Goal: Transaction & Acquisition: Obtain resource

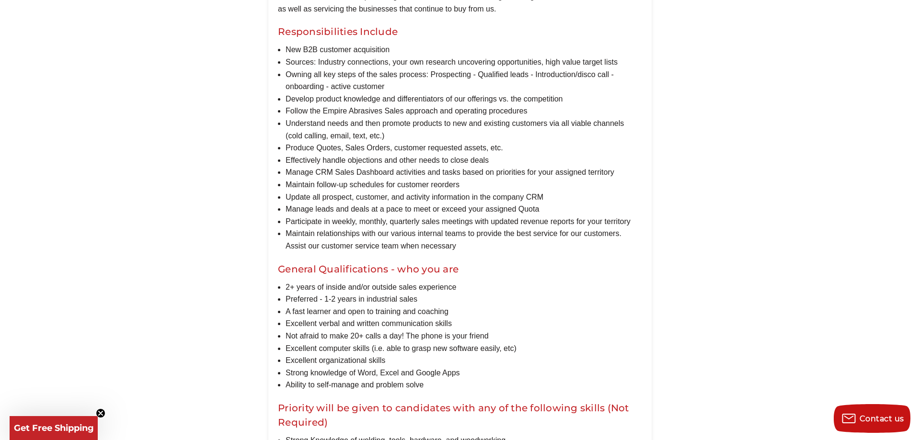
scroll to position [670, 0]
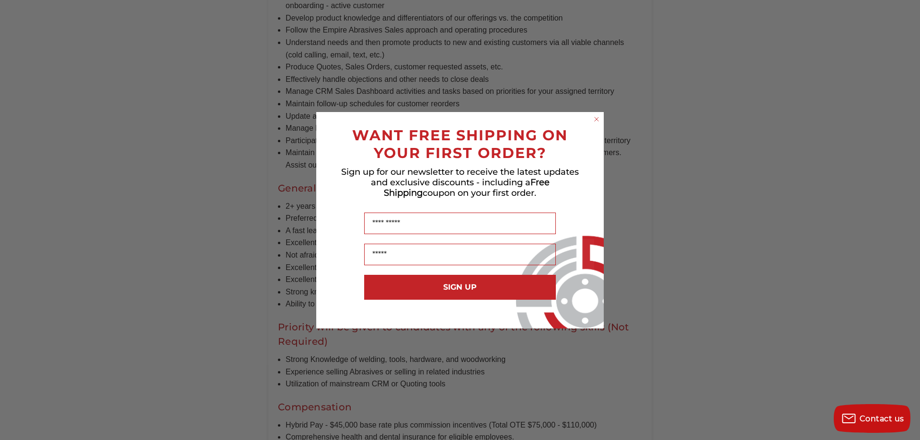
click at [599, 117] on circle "Close dialog" at bounding box center [596, 119] width 9 height 9
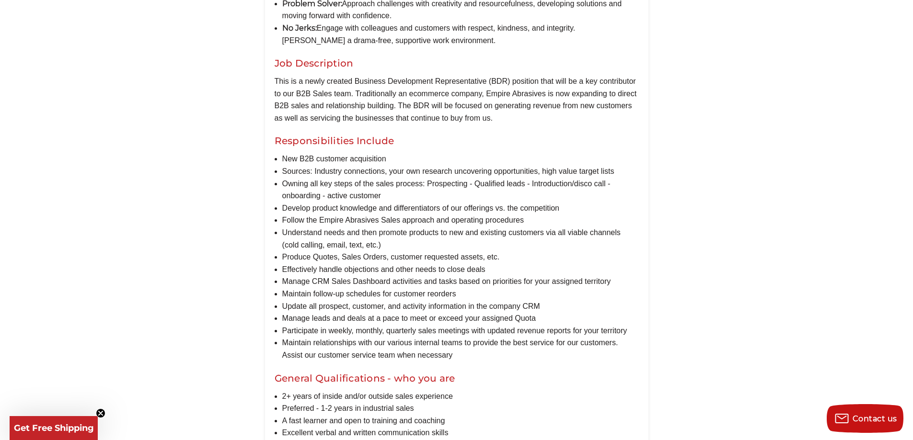
scroll to position [719, 0]
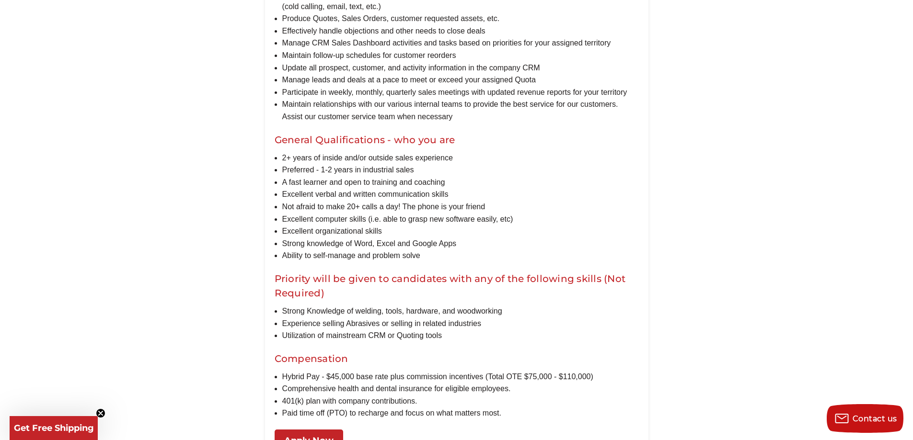
click at [99, 412] on icon "Close teaser" at bounding box center [101, 414] width 4 height 4
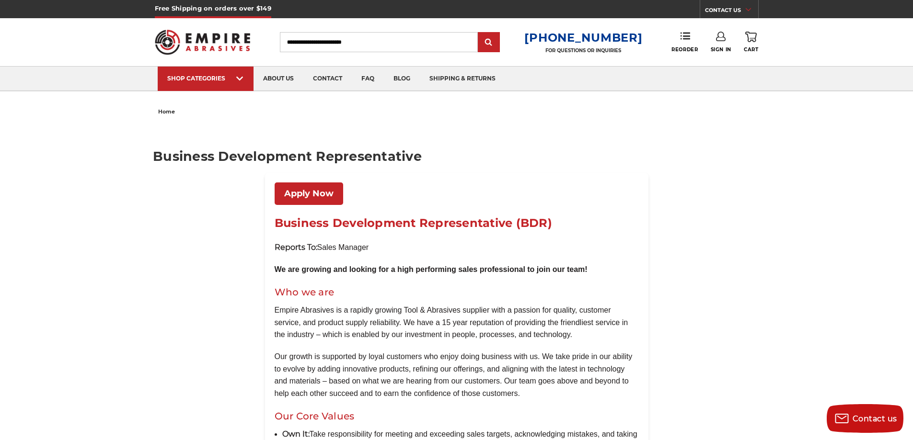
drag, startPoint x: 368, startPoint y: 163, endPoint x: 374, endPoint y: 18, distance: 145.3
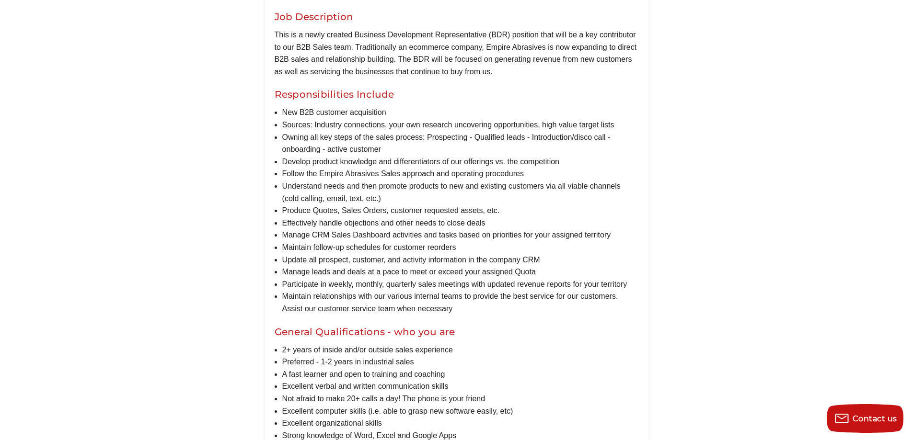
scroll to position [527, 0]
click at [200, 103] on main "Business Development Representative Apply Now Business Development Representati…" at bounding box center [456, 133] width 607 height 1082
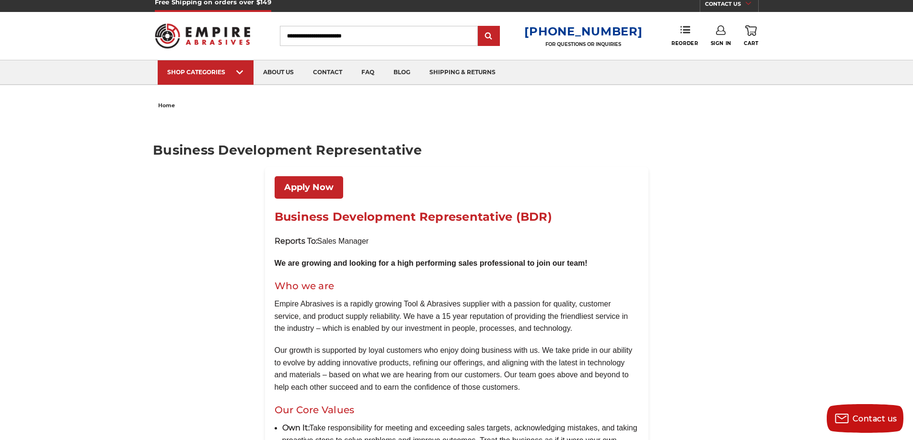
scroll to position [0, 0]
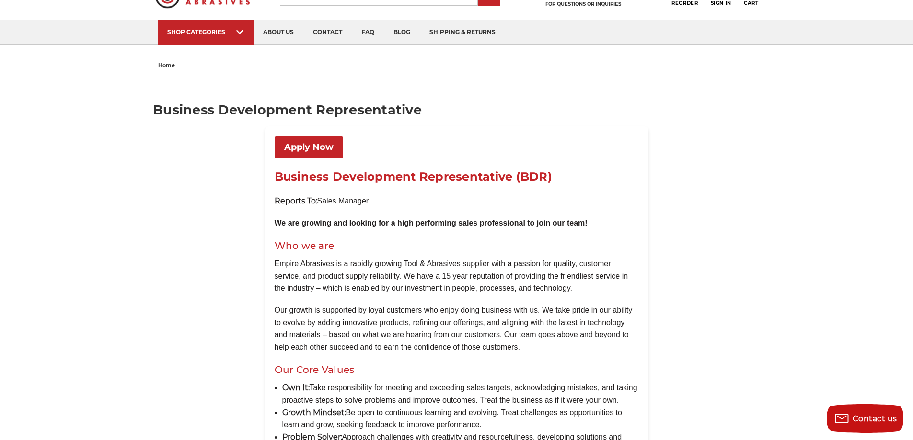
scroll to position [48, 0]
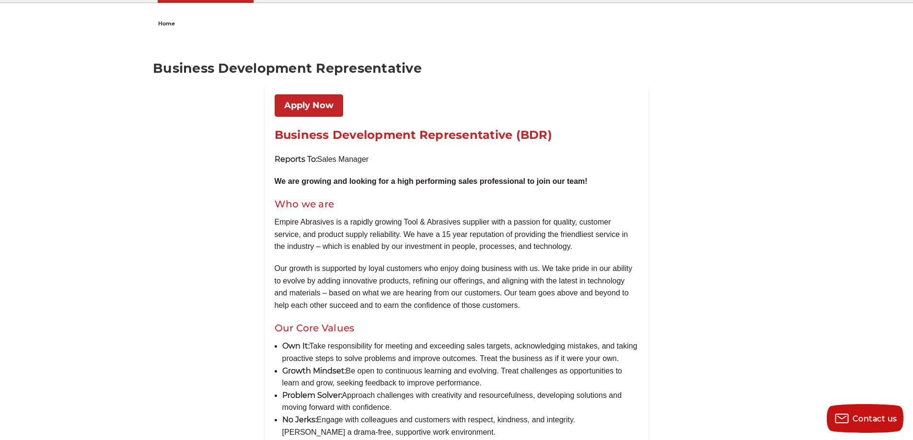
scroll to position [96, 0]
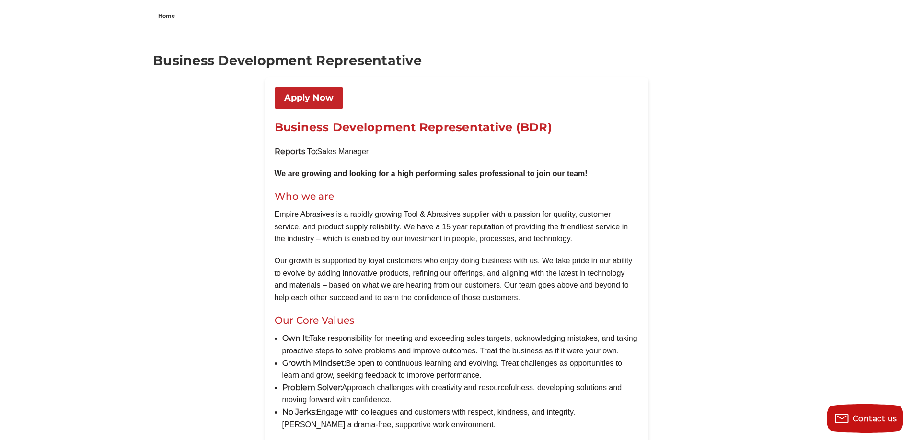
drag, startPoint x: 672, startPoint y: 203, endPoint x: 372, endPoint y: 196, distance: 300.5
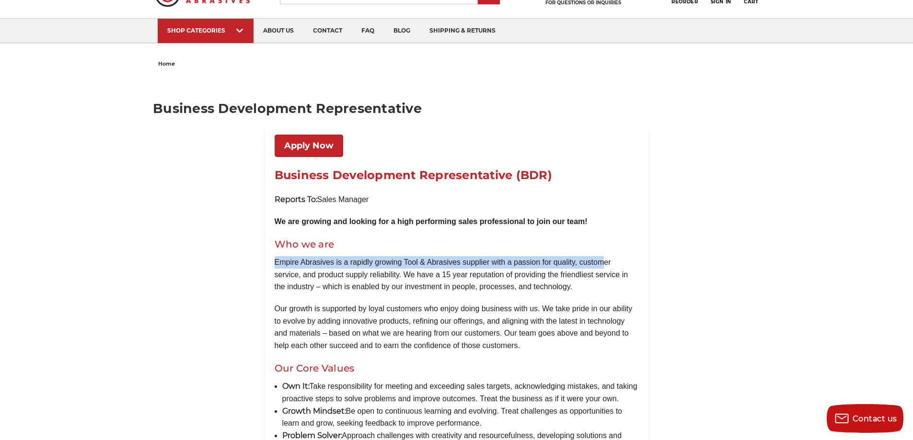
drag, startPoint x: 262, startPoint y: 213, endPoint x: 602, endPoint y: 253, distance: 342.6
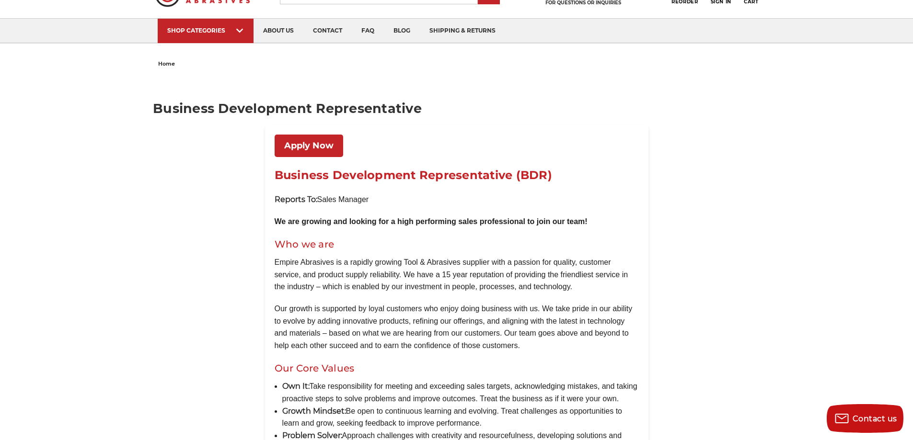
click at [600, 238] on h2 "Who we are" at bounding box center [457, 244] width 364 height 14
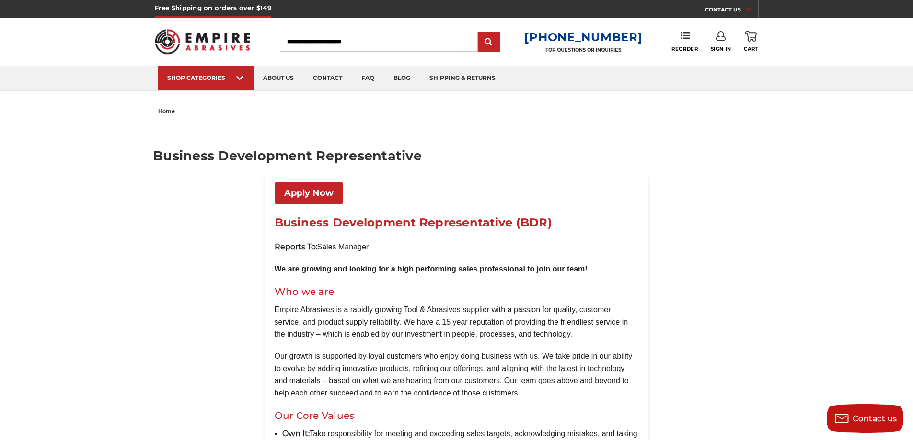
scroll to position [0, 0]
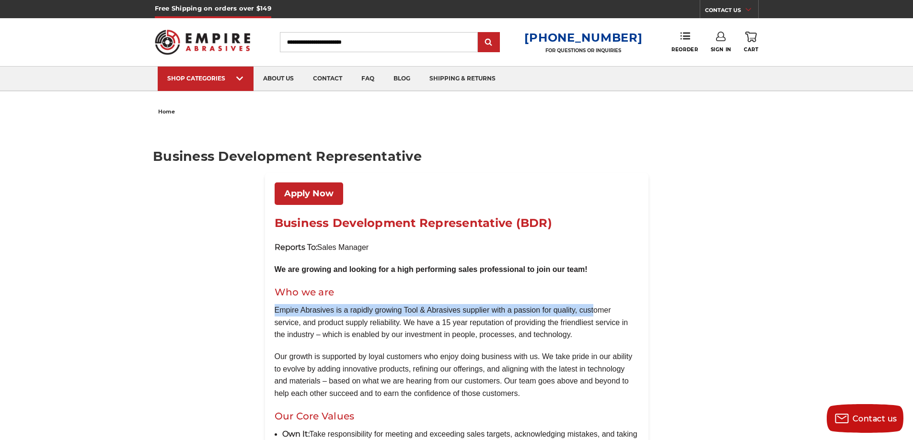
drag, startPoint x: 594, startPoint y: 297, endPoint x: 592, endPoint y: 304, distance: 7.0
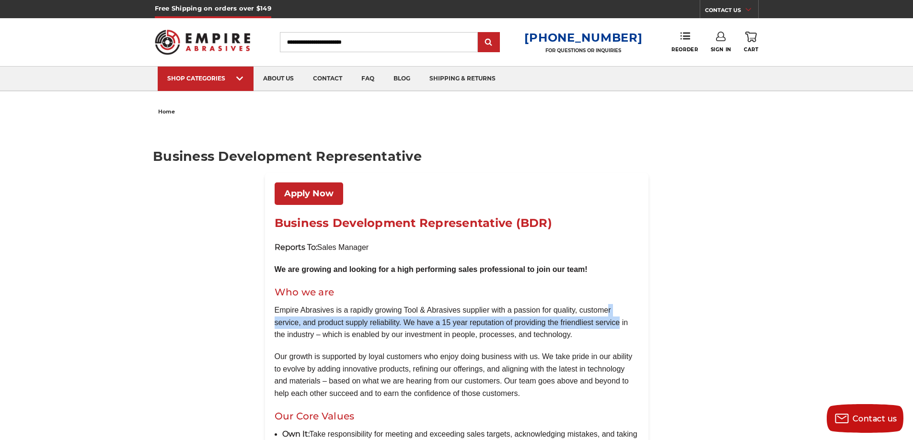
drag, startPoint x: 608, startPoint y: 306, endPoint x: 620, endPoint y: 319, distance: 17.3
click at [620, 319] on p "Empire Abrasives is a rapidly growing Tool & Abrasives supplier with a passion …" at bounding box center [457, 322] width 364 height 37
click at [607, 324] on p "Empire Abrasives is a rapidly growing Tool & Abrasives supplier with a passion …" at bounding box center [457, 322] width 364 height 37
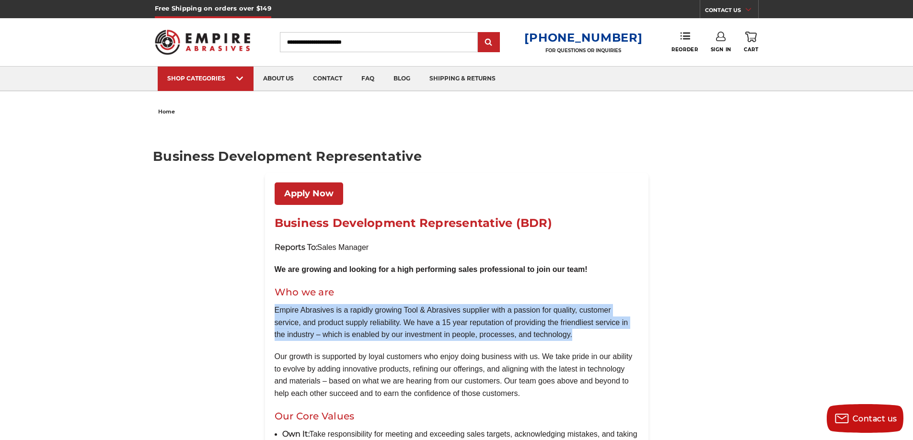
drag, startPoint x: 602, startPoint y: 333, endPoint x: 296, endPoint y: 305, distance: 307.0
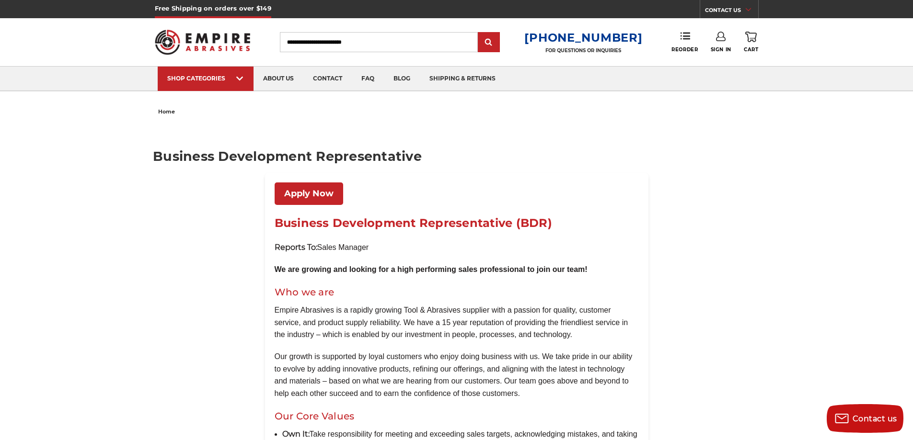
click at [371, 297] on h2 "Who we are" at bounding box center [457, 292] width 364 height 14
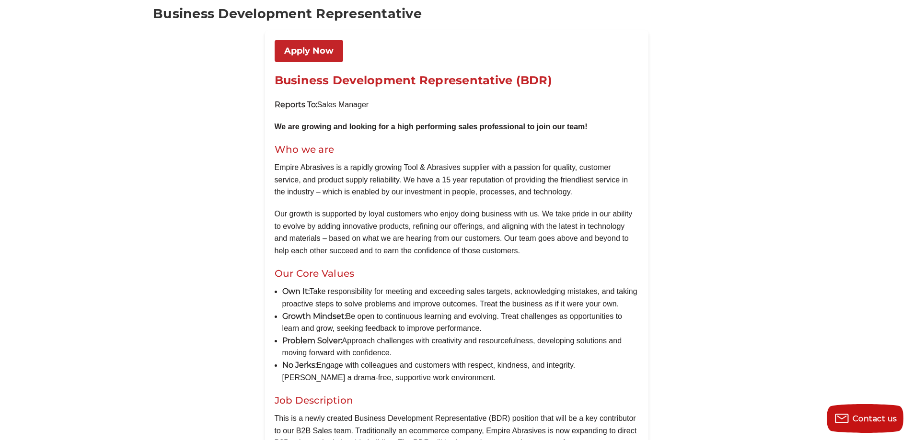
scroll to position [144, 0]
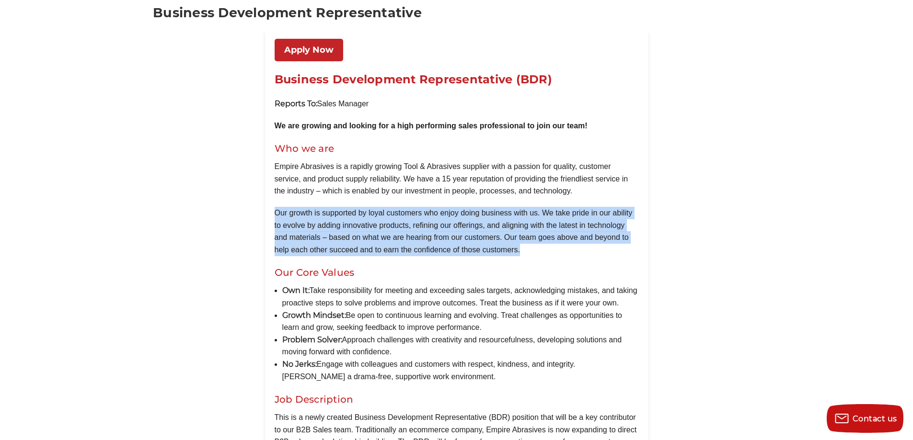
drag, startPoint x: 517, startPoint y: 245, endPoint x: 274, endPoint y: 213, distance: 245.6
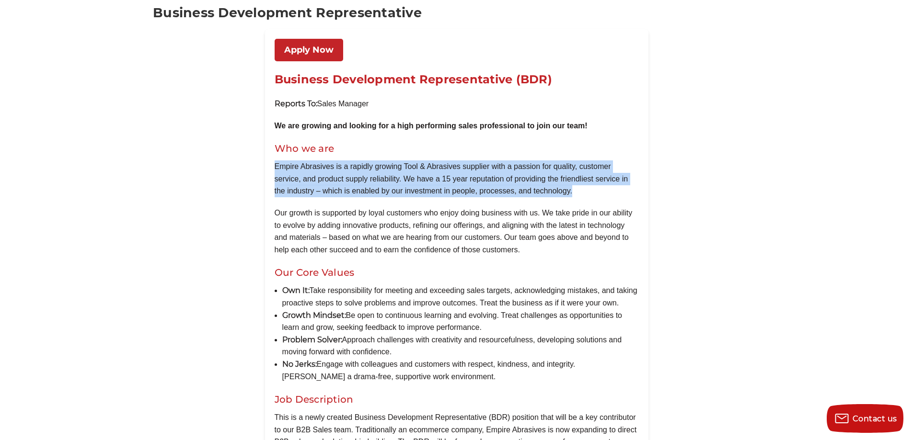
drag, startPoint x: 600, startPoint y: 194, endPoint x: 267, endPoint y: 171, distance: 332.9
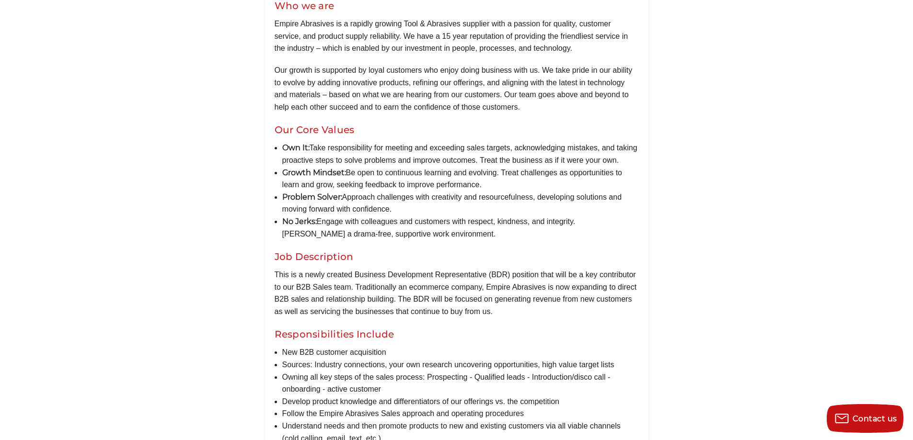
scroll to position [288, 0]
